Goal: Transaction & Acquisition: Purchase product/service

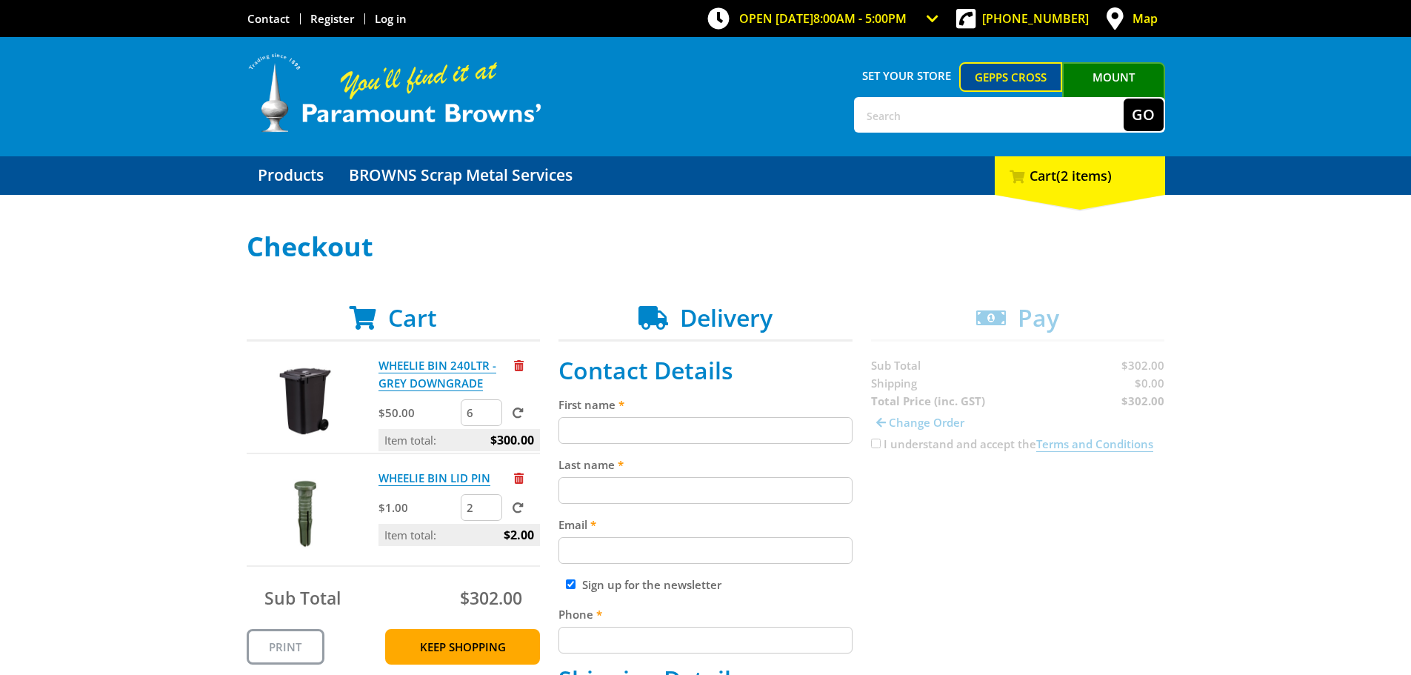
click at [598, 433] on input "First name" at bounding box center [705, 430] width 294 height 27
type input "SUE"
type input "DENNIS"
type input "accounts@thetruckfactory.com.au"
type input "0437628724"
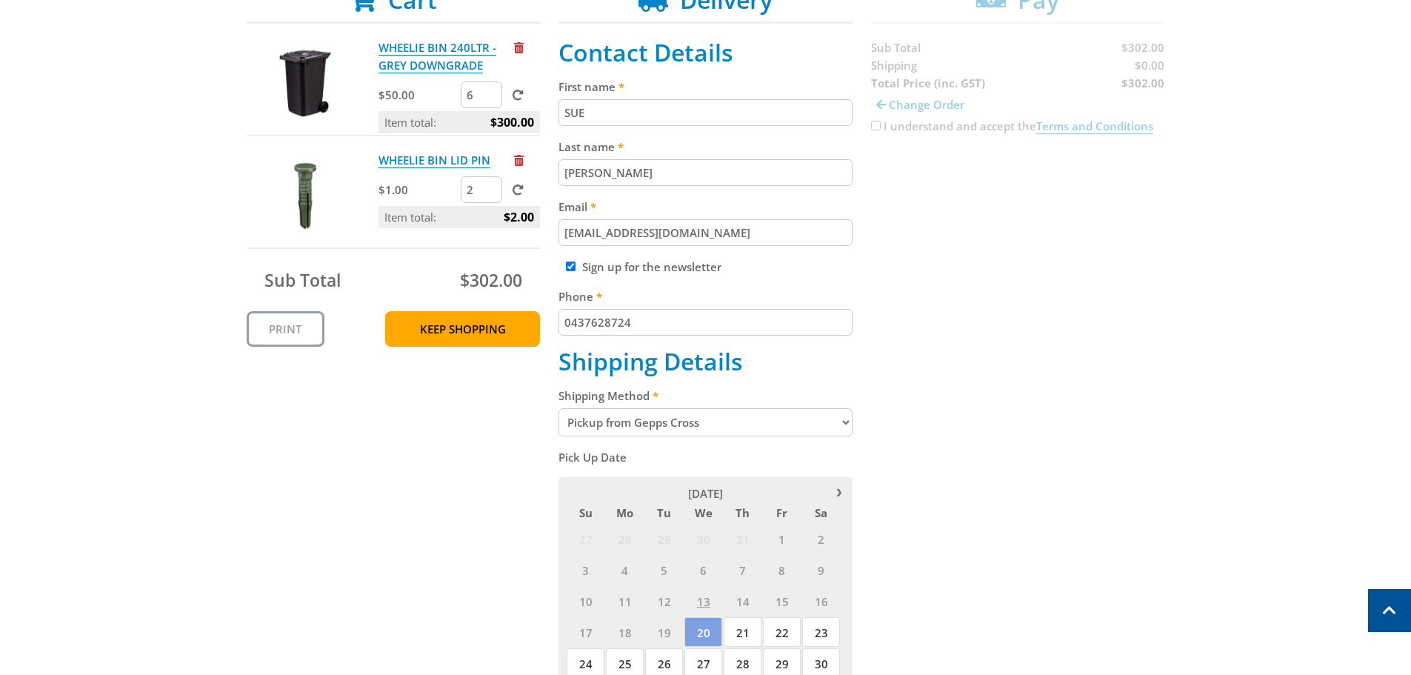
scroll to position [370, 0]
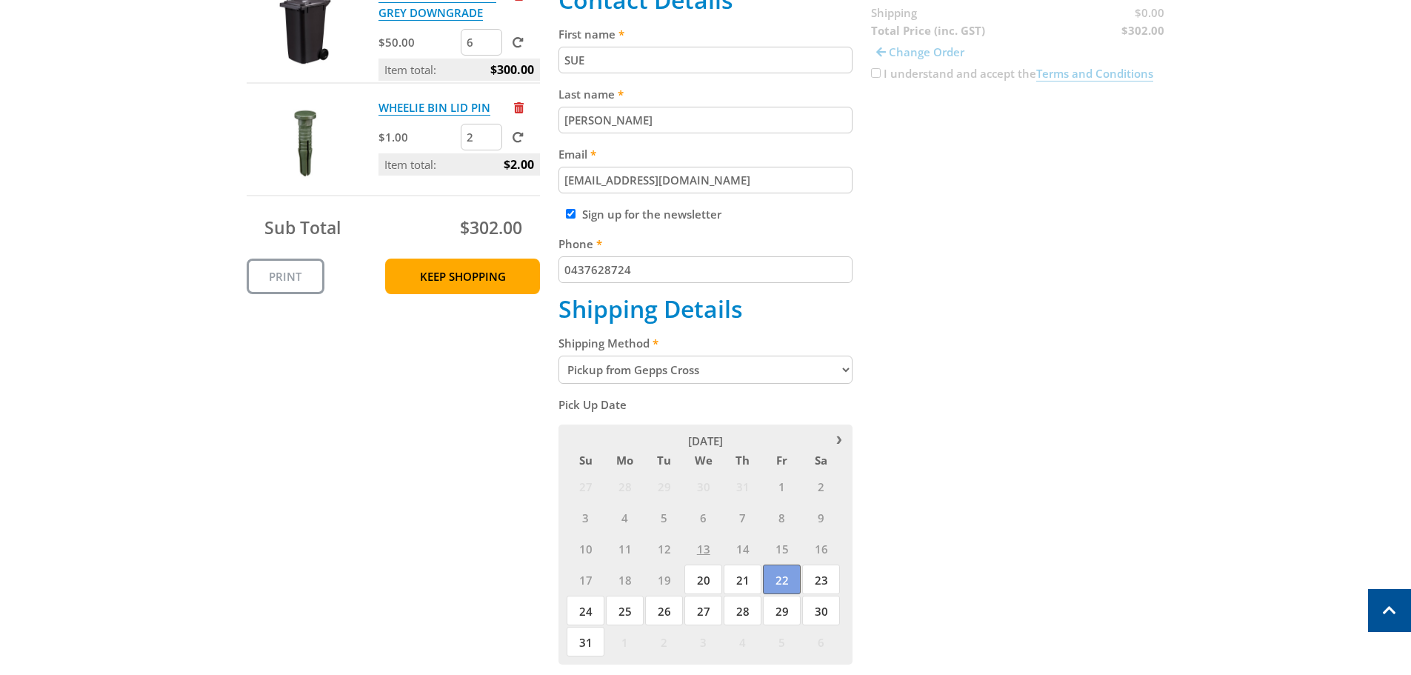
click at [784, 580] on span "22" at bounding box center [782, 579] width 38 height 30
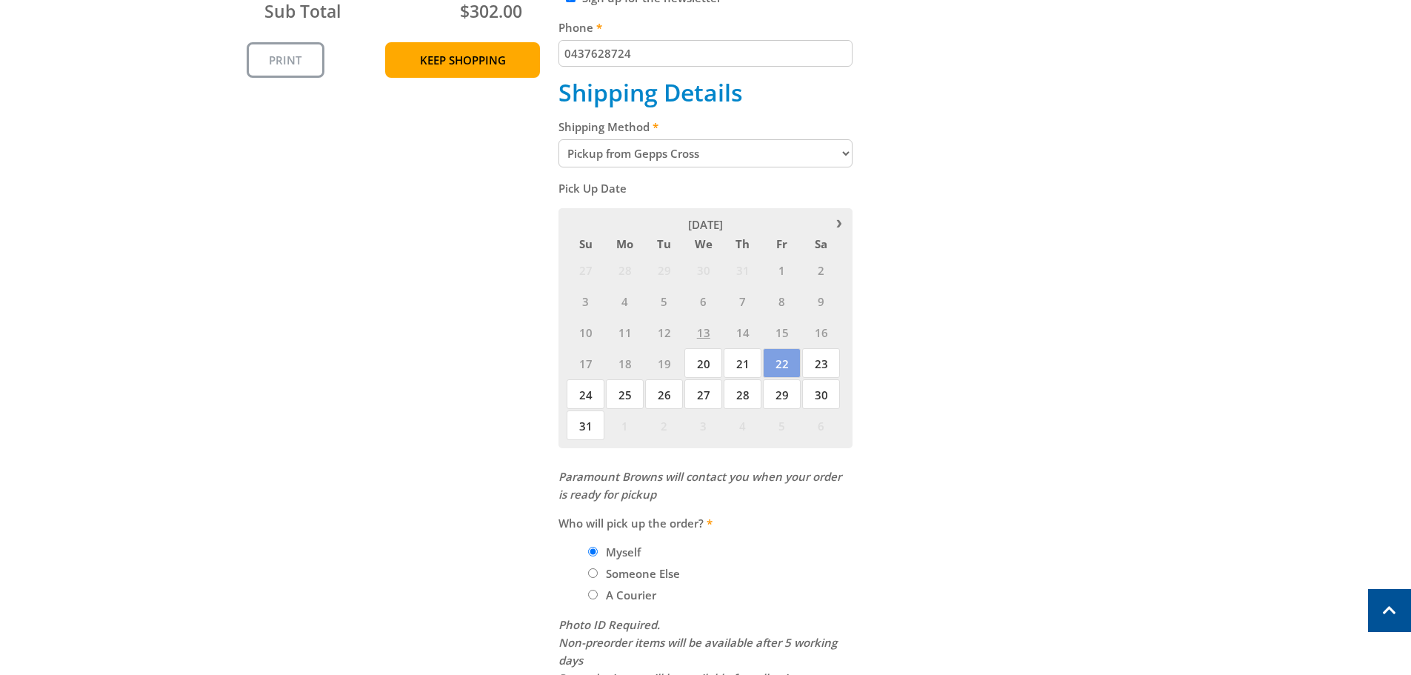
scroll to position [592, 0]
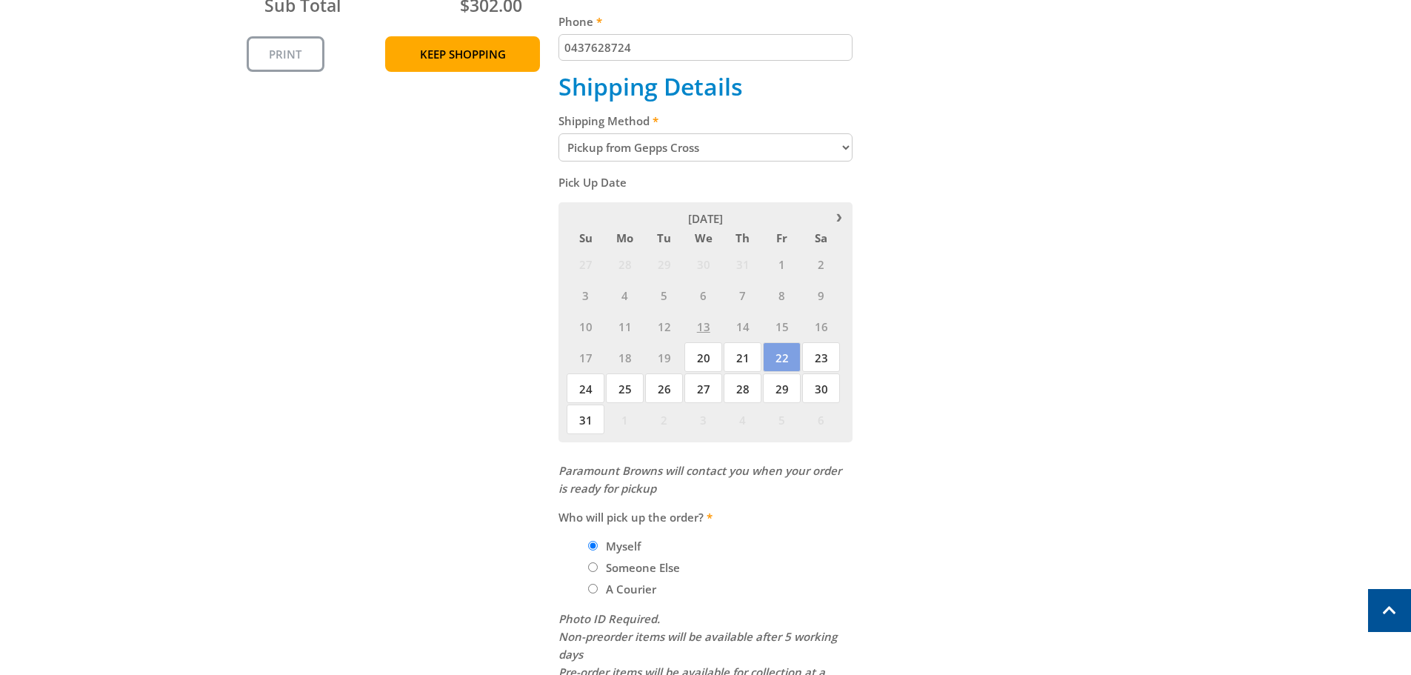
click at [595, 570] on input "Someone Else" at bounding box center [593, 567] width 10 height 10
radio input "true"
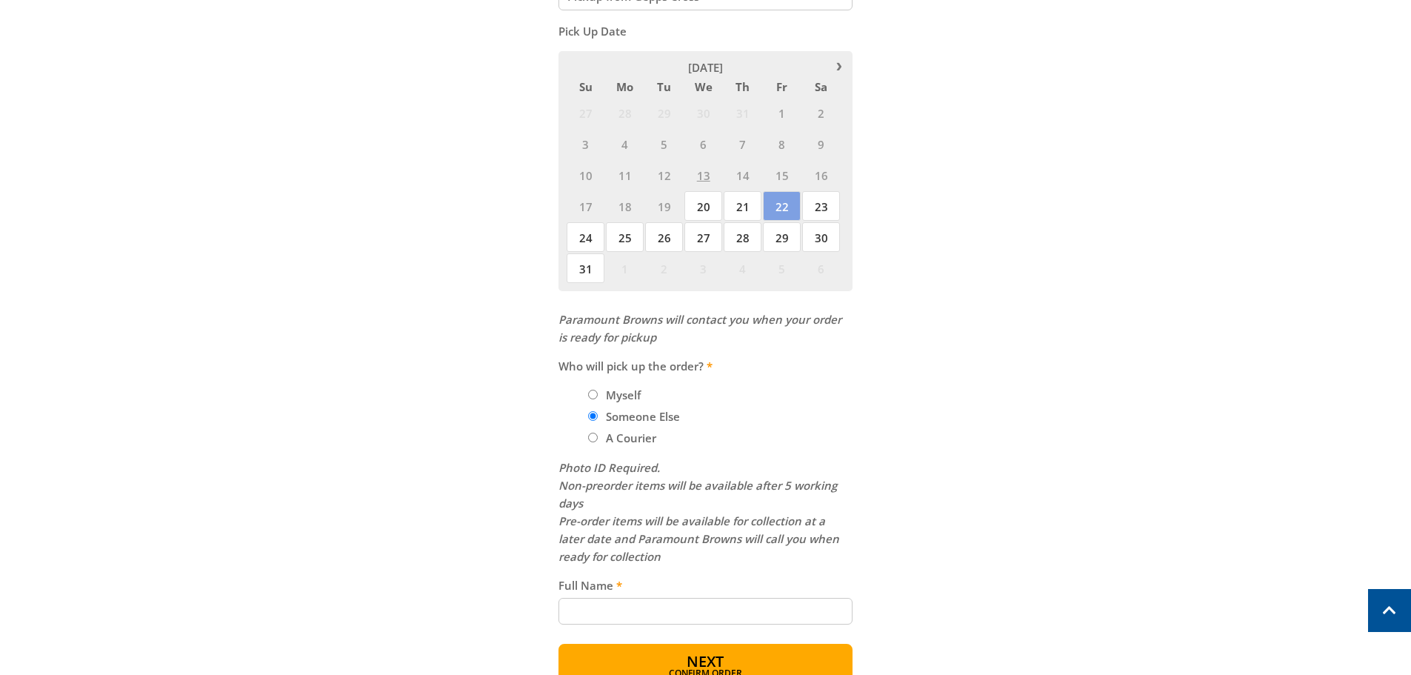
scroll to position [815, 0]
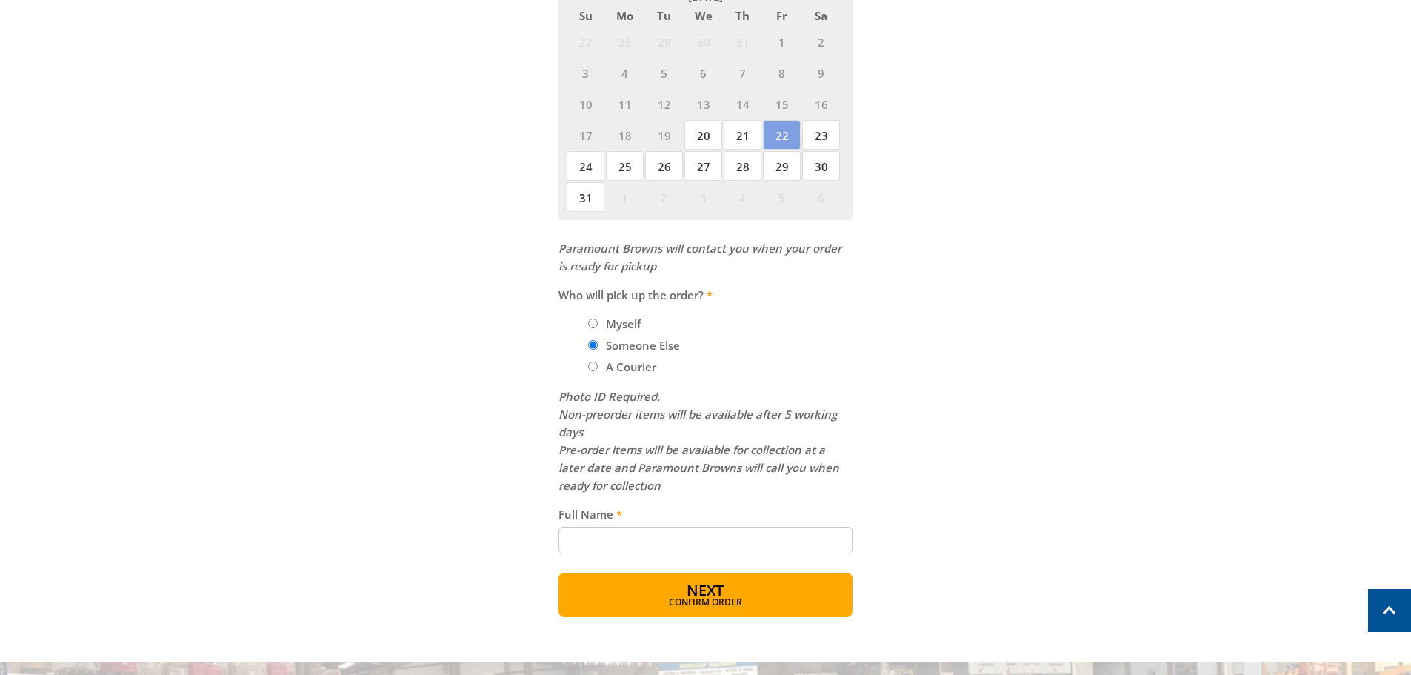
click at [618, 547] on input "Full Name" at bounding box center [705, 540] width 294 height 27
type input "NIGEL MAHONY"
click at [709, 591] on span "Next" at bounding box center [705, 591] width 37 height 20
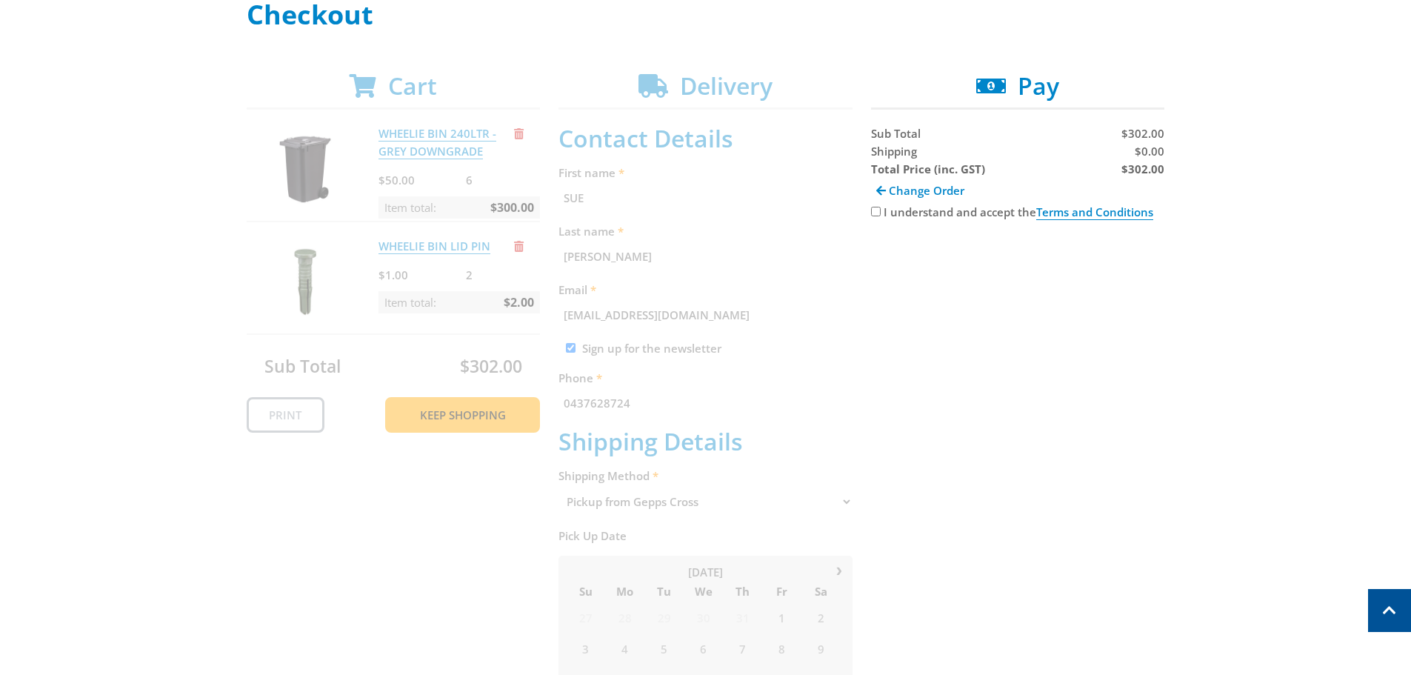
scroll to position [230, 0]
click at [878, 216] on input "I understand and accept the Terms and Conditions" at bounding box center [876, 214] width 10 height 10
checkbox input "true"
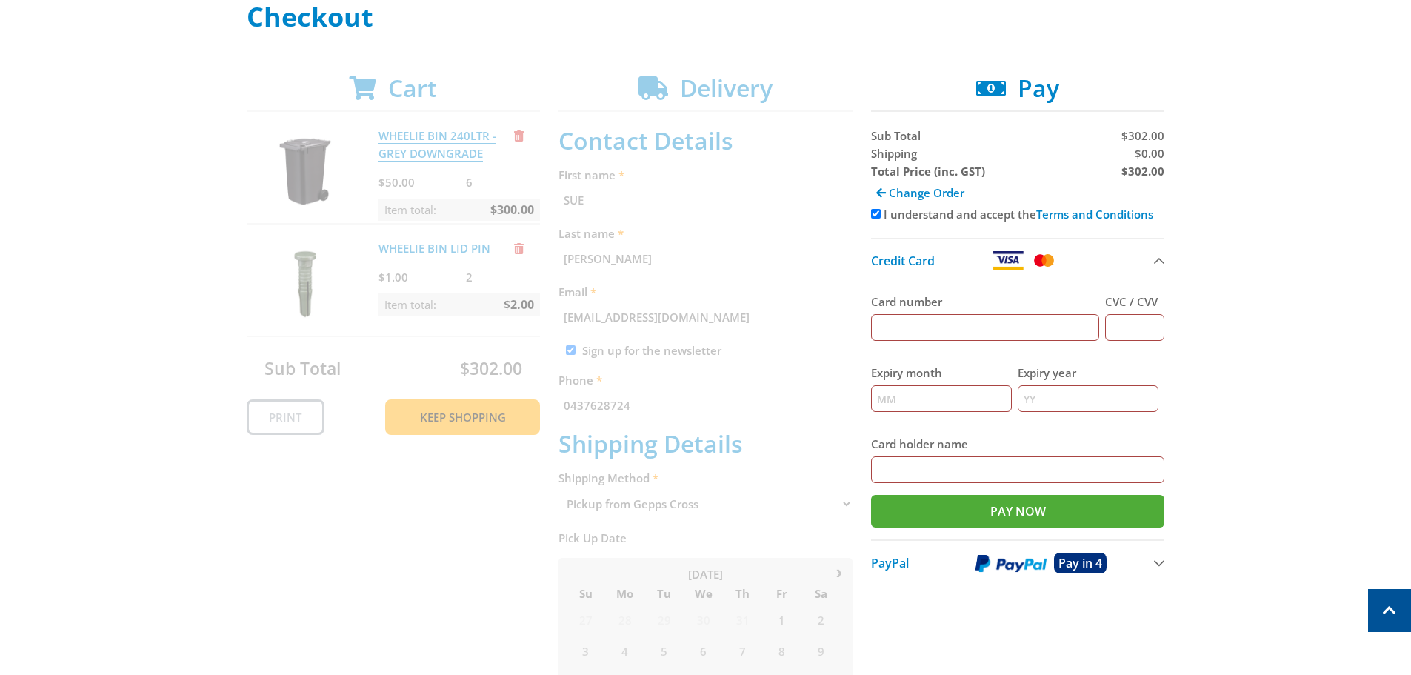
click at [892, 330] on input "Card number" at bounding box center [985, 327] width 229 height 27
type input "4564807001554599"
click at [1132, 326] on input "CVC / CVV" at bounding box center [1134, 327] width 59 height 27
type input "801"
click at [892, 398] on input "Expiry month" at bounding box center [941, 398] width 141 height 27
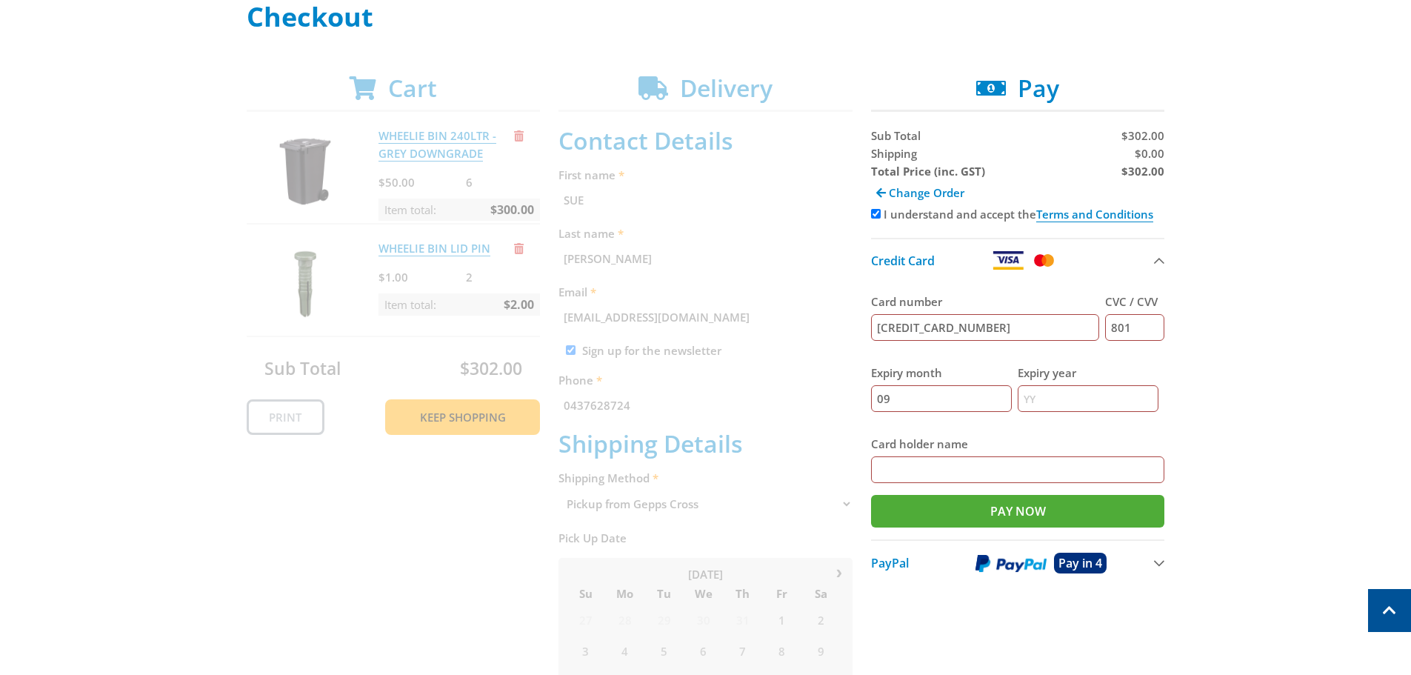
type input "09"
click at [1040, 395] on input "Expiry year" at bounding box center [1088, 398] width 141 height 27
type input "27"
click at [952, 464] on input "Card holder name" at bounding box center [1018, 469] width 294 height 27
type input "THE TRUCK FACTORY"
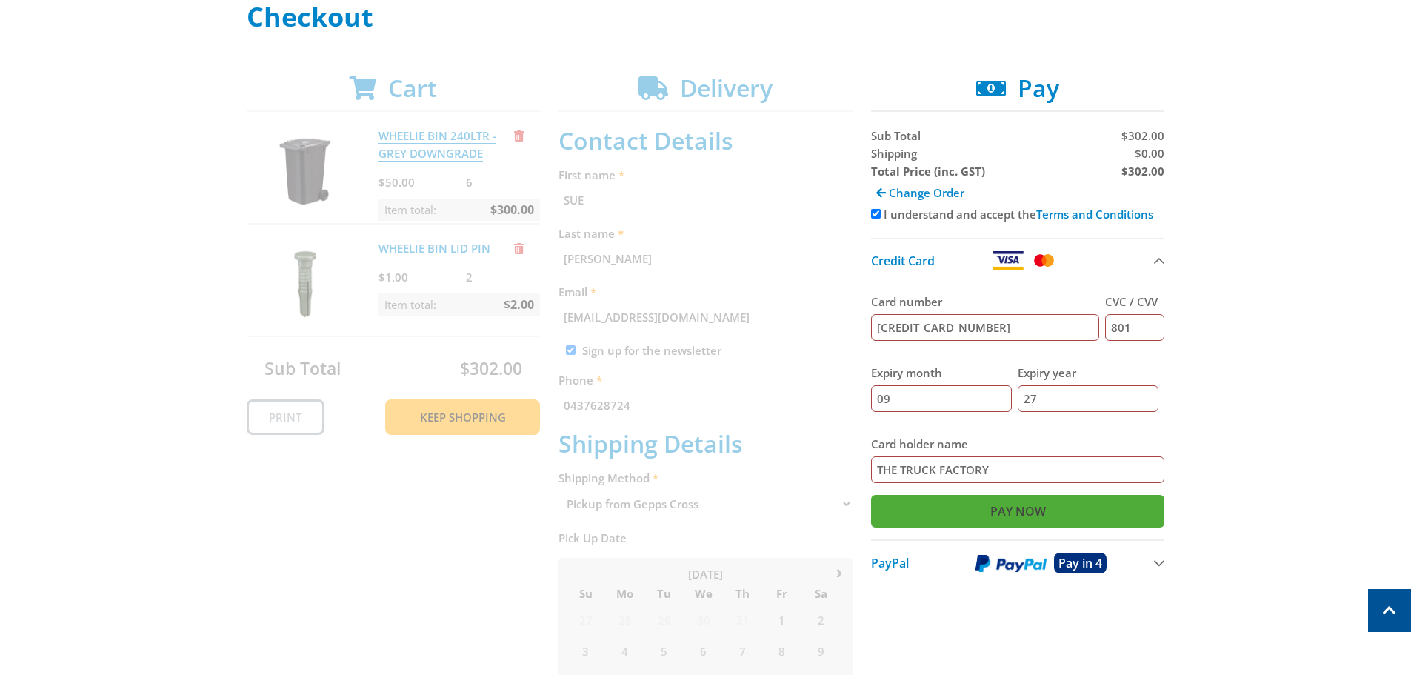
click at [1087, 507] on input "Pay Now" at bounding box center [1018, 511] width 294 height 33
type input "Paying..."
